Goal: Task Accomplishment & Management: Manage account settings

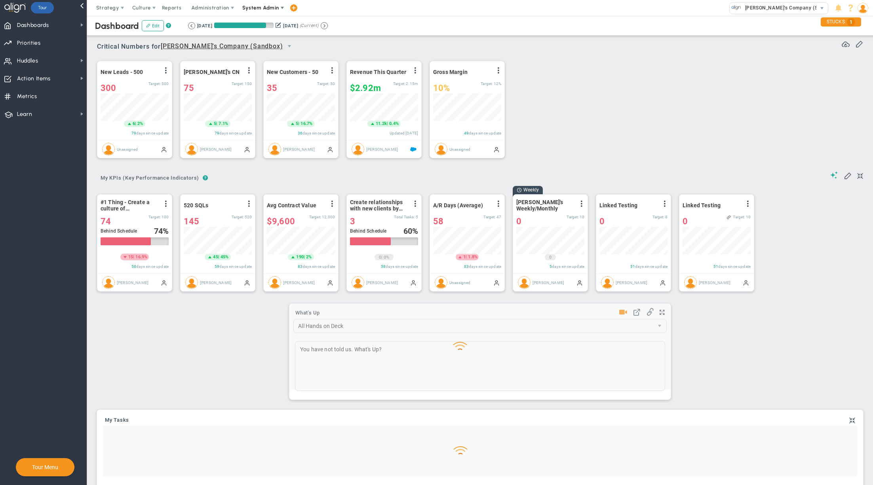
click at [256, 9] on span "System Admin" at bounding box center [260, 8] width 37 height 6
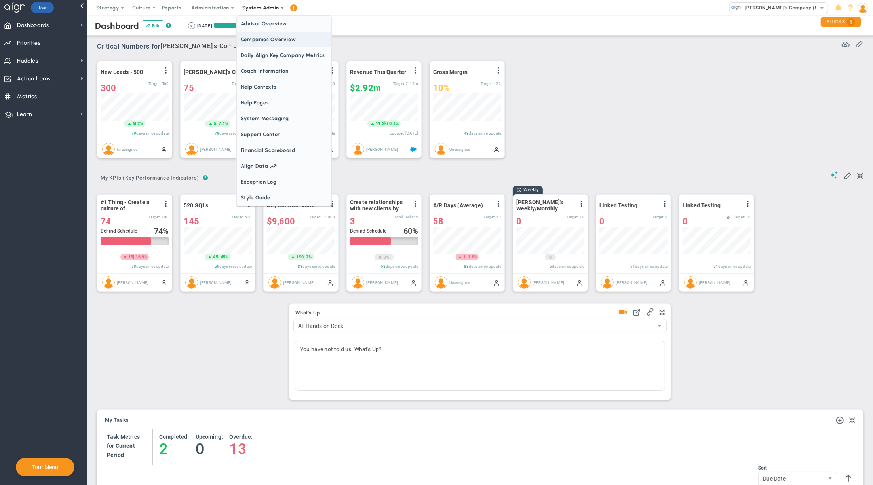
click at [264, 39] on span "Companies Overview" at bounding box center [284, 40] width 95 height 16
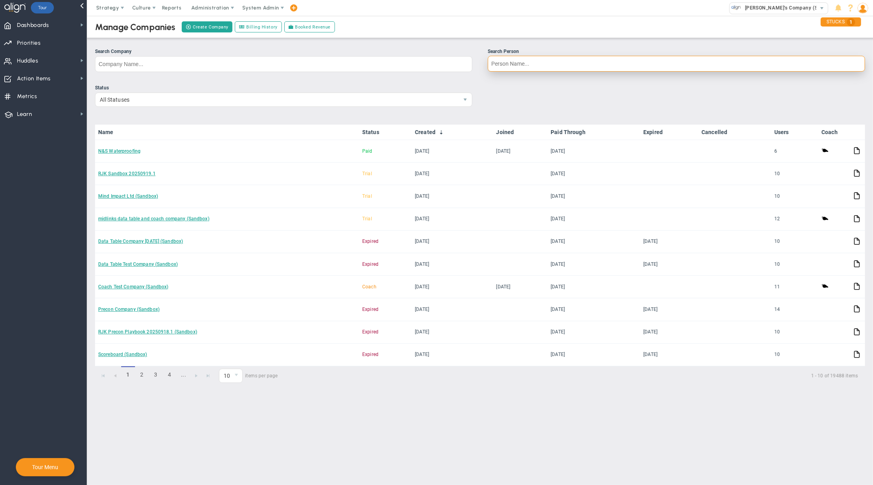
click at [526, 63] on input "Search Person" at bounding box center [676, 64] width 377 height 16
type input "[PERSON_NAME]"
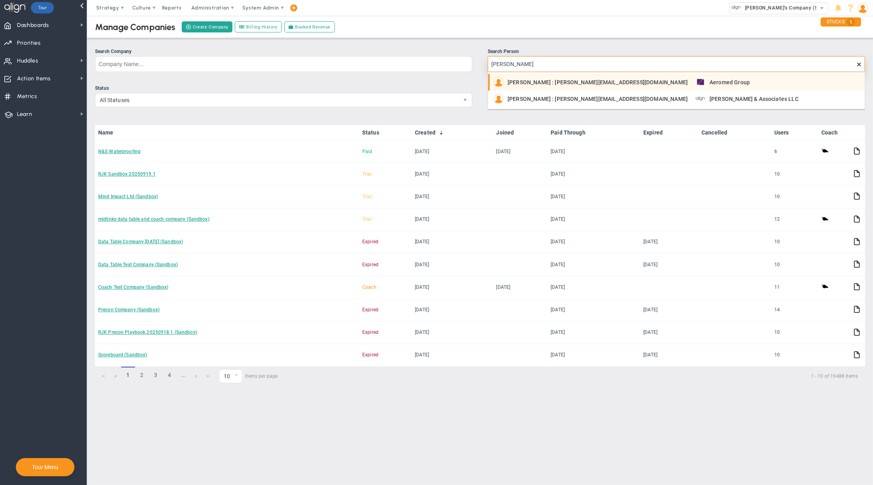
click at [542, 84] on span "[PERSON_NAME] : [PERSON_NAME][EMAIL_ADDRESS][DOMAIN_NAME]" at bounding box center [597, 83] width 180 height 6
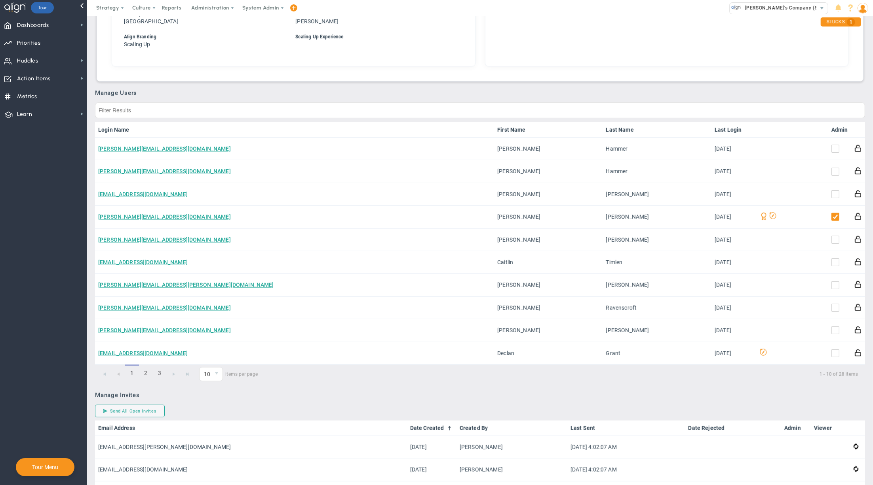
scroll to position [370, 0]
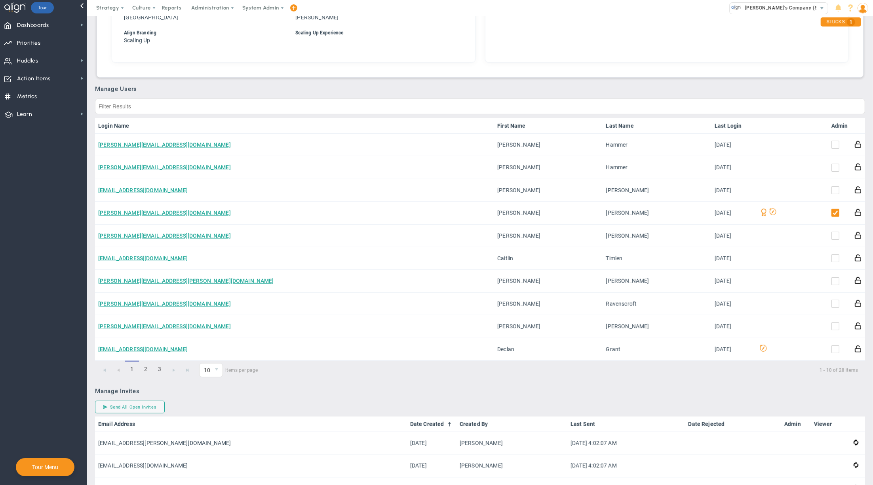
click at [833, 129] on link "Admin" at bounding box center [839, 126] width 17 height 6
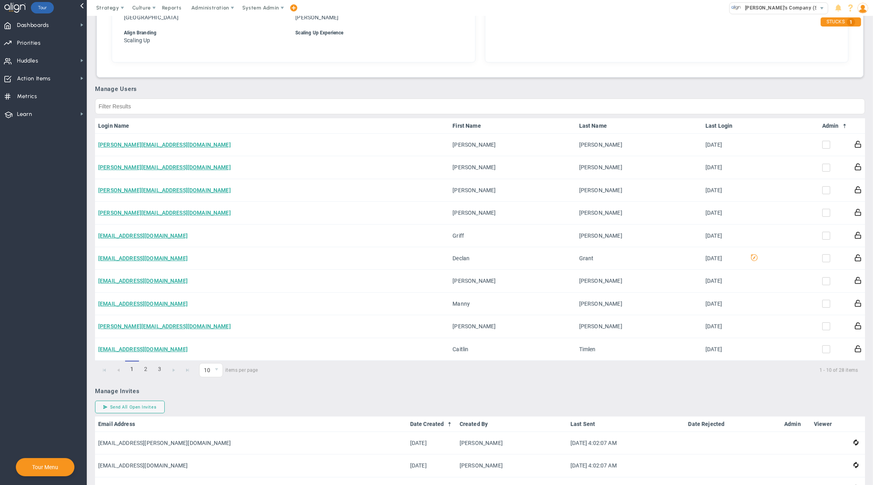
click at [833, 129] on link "Admin" at bounding box center [835, 126] width 26 height 6
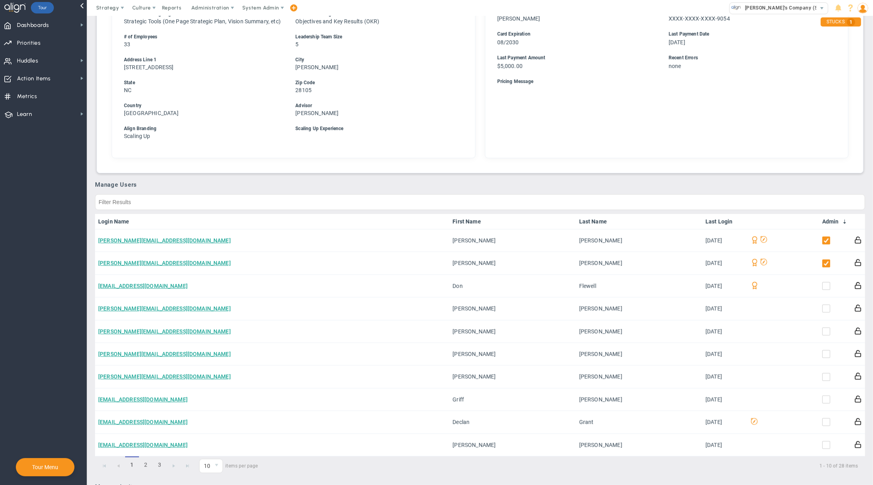
scroll to position [272, 0]
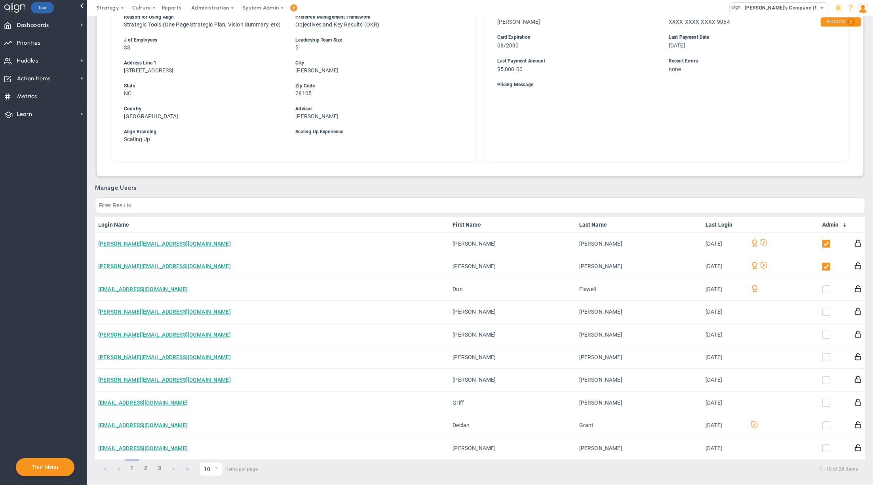
click at [507, 158] on div "Subscription Information Date Created [DATE] Trial Expires [DATE]" at bounding box center [667, 4] width 364 height 313
drag, startPoint x: 864, startPoint y: 116, endPoint x: 868, endPoint y: 104, distance: 12.9
click at [868, 104] on main "Aeromed Group Paid Assign as Lead Edit Company Comments Send Invoice Make a Coa…" at bounding box center [480, 250] width 786 height 469
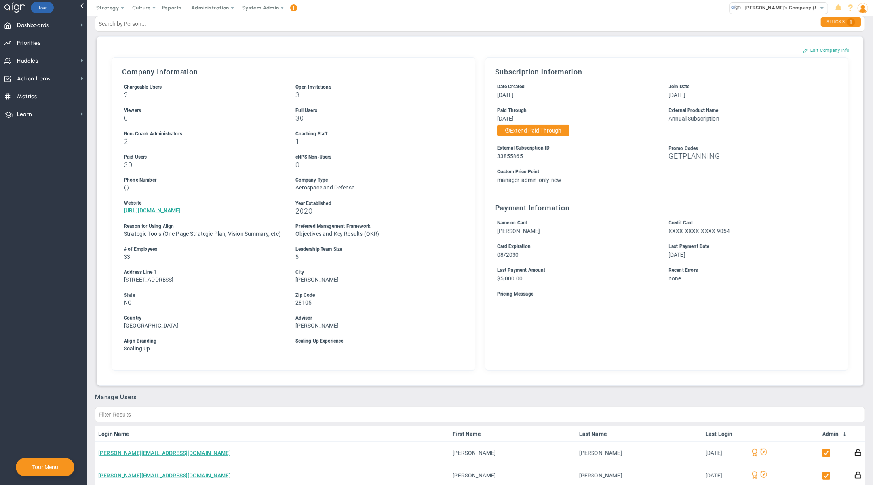
scroll to position [0, 0]
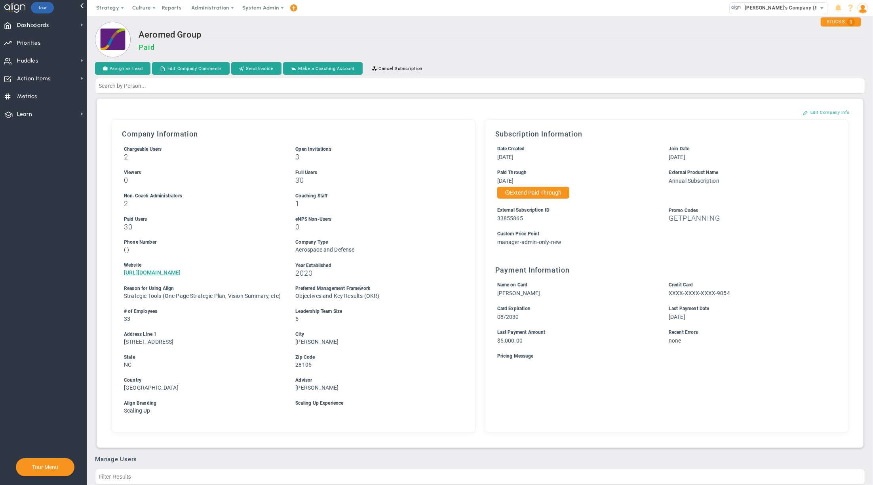
click at [492, 34] on h2 "Aeromed Group" at bounding box center [502, 35] width 726 height 11
click at [450, 41] on h2 "Aeromed Group" at bounding box center [502, 35] width 726 height 11
click at [26, 61] on span "Huddles" at bounding box center [27, 61] width 21 height 17
click at [775, 10] on span "[PERSON_NAME]'s Company (Sandbox)" at bounding box center [789, 8] width 96 height 10
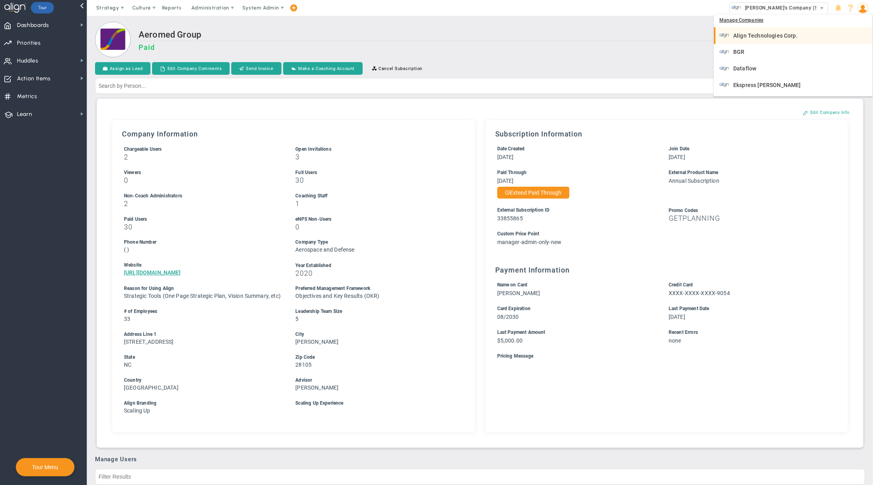
click at [760, 36] on span "Align Technologies Corp." at bounding box center [765, 36] width 65 height 6
